Goal: Communication & Community: Answer question/provide support

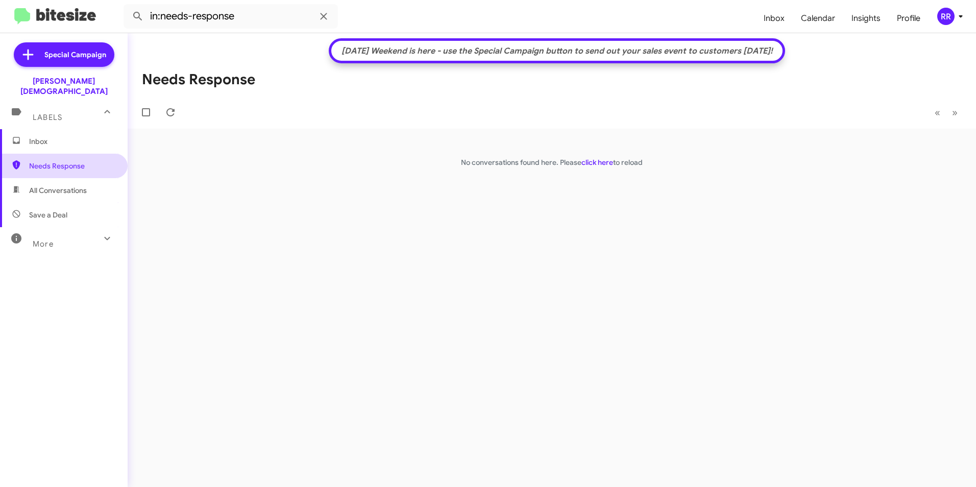
click at [43, 161] on span "Needs Response" at bounding box center [72, 166] width 87 height 10
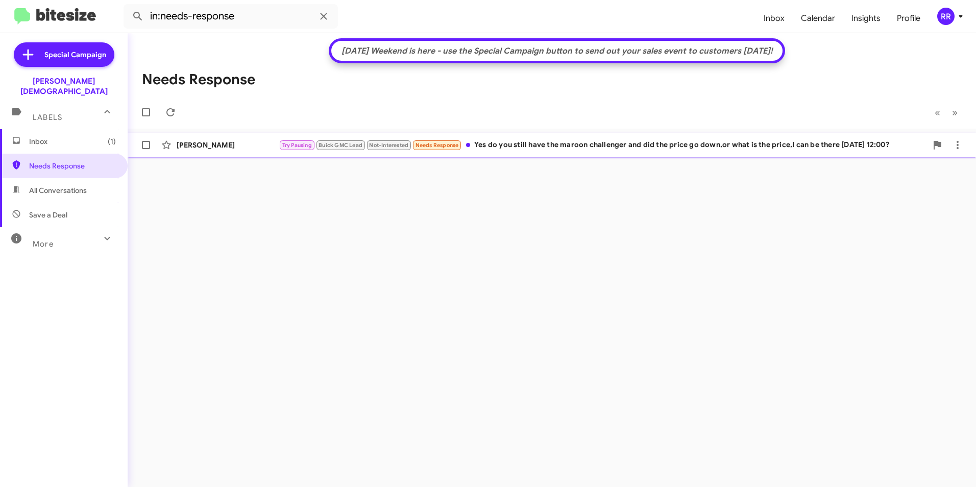
click at [197, 152] on div "[PERSON_NAME] Try Pausing Buick GMC Lead Not-Interested Needs Response Yes do y…" at bounding box center [552, 145] width 832 height 20
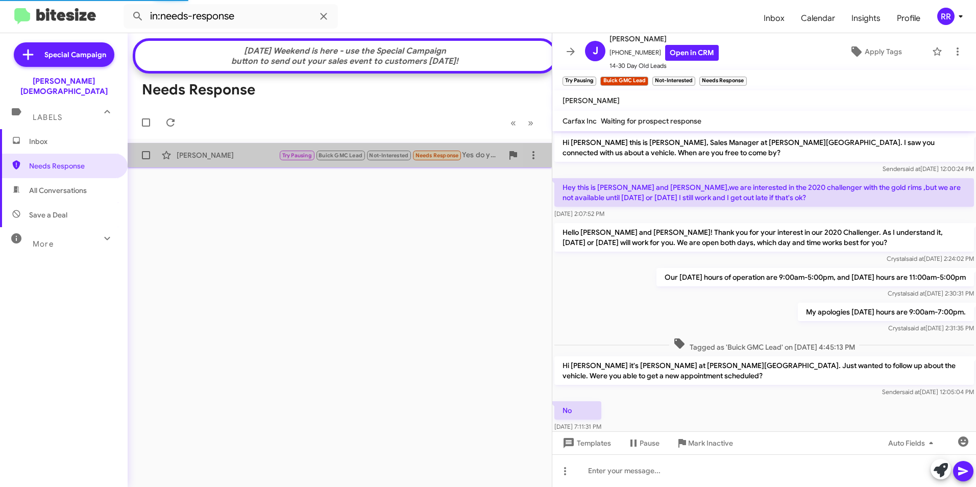
click at [213, 160] on div "[PERSON_NAME]" at bounding box center [228, 155] width 102 height 10
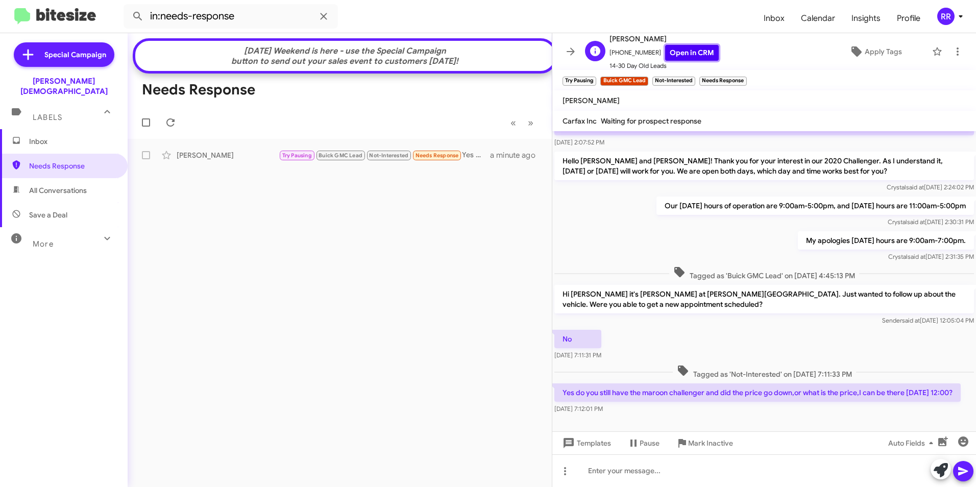
click at [686, 57] on link "Open in CRM" at bounding box center [692, 53] width 54 height 16
click at [620, 473] on div at bounding box center [764, 470] width 424 height 33
click at [649, 466] on div at bounding box center [764, 470] width 424 height 33
click at [962, 471] on icon at bounding box center [963, 471] width 12 height 12
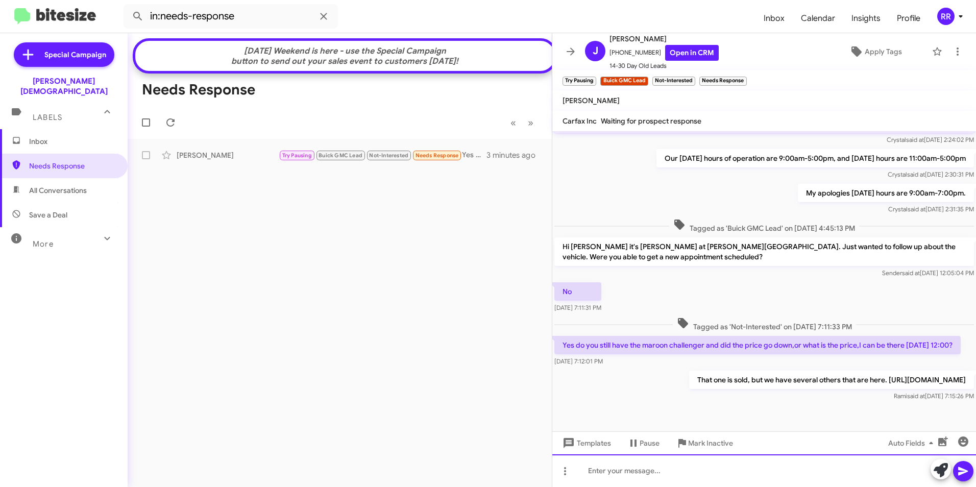
scroll to position [139, 0]
click at [73, 161] on span "Needs Response" at bounding box center [72, 166] width 87 height 10
